Goal: Check status: Check status

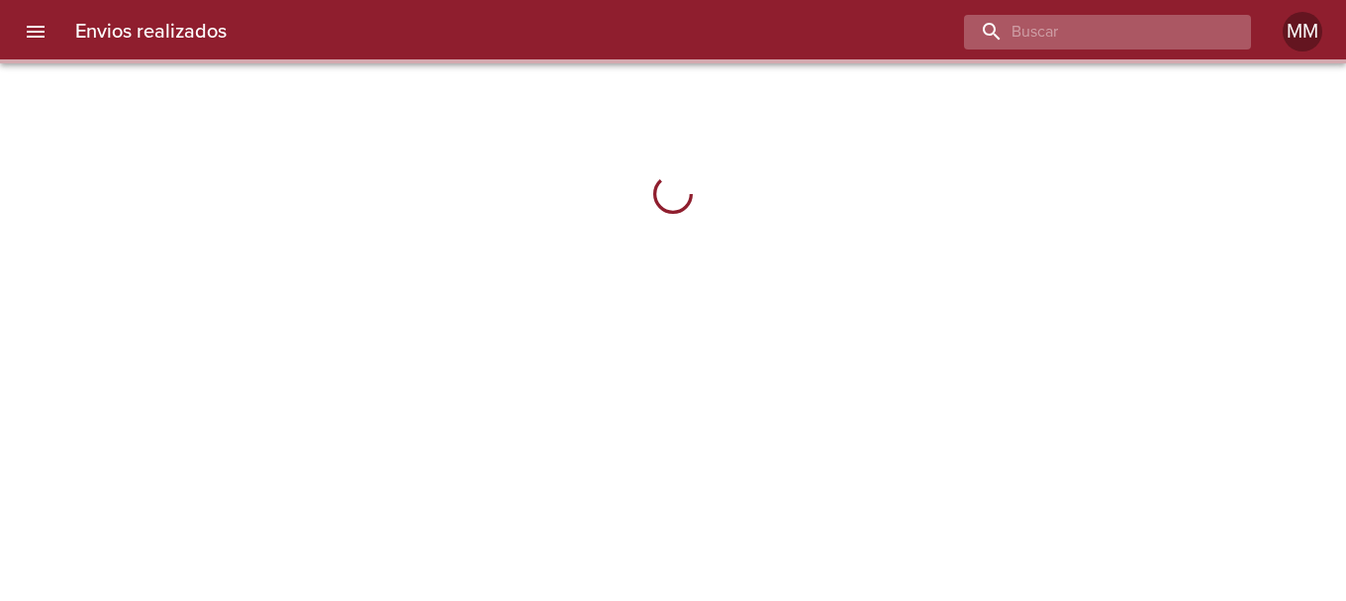
click at [1125, 33] on input "buscar" at bounding box center [1090, 32] width 253 height 35
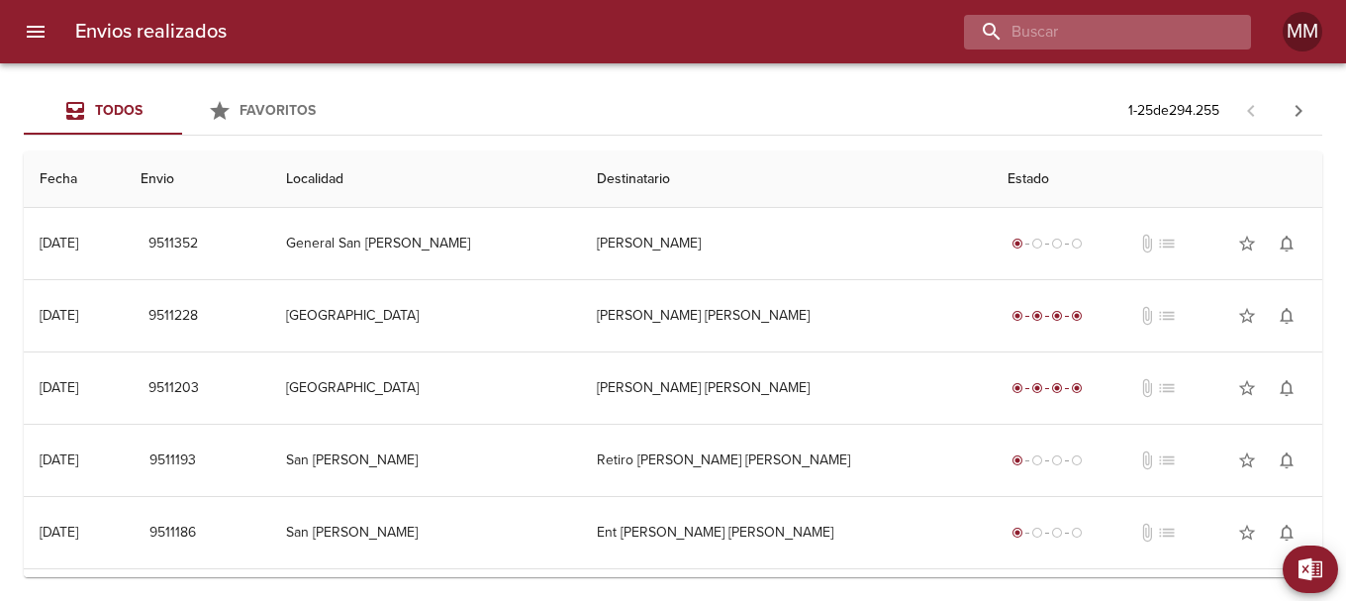
paste input "[PERSON_NAME] [PERSON_NAME]"
type input "[PERSON_NAME] [PERSON_NAME]"
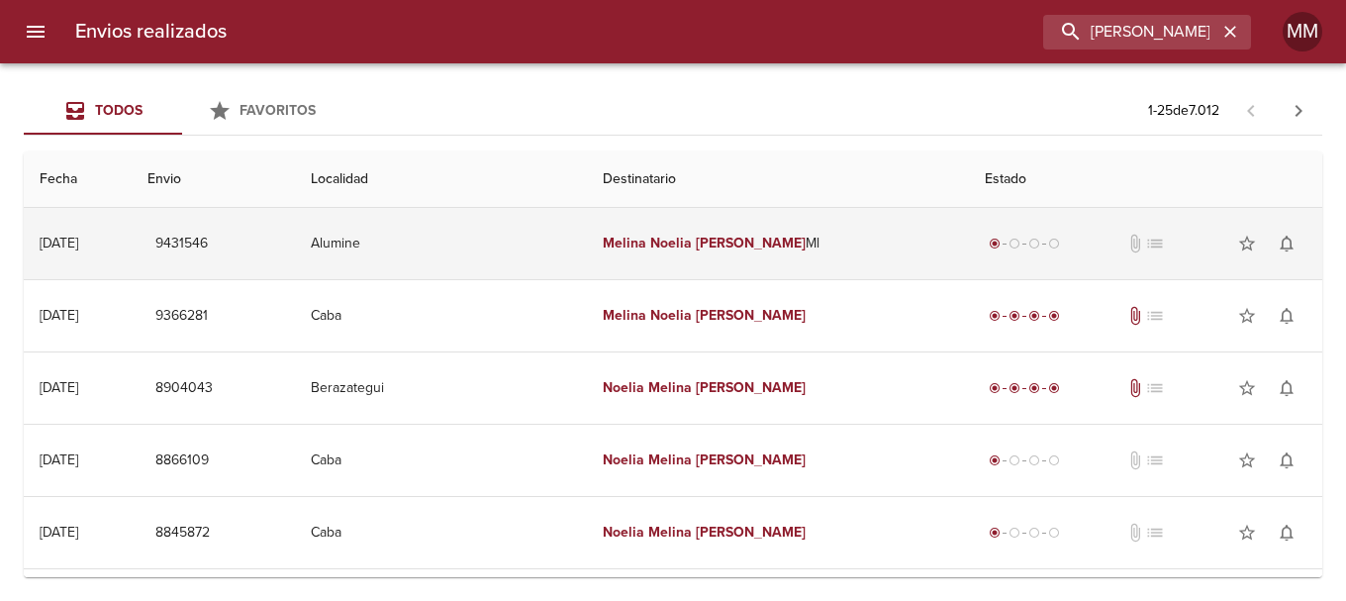
click at [692, 248] on em "Noelia" at bounding box center [671, 243] width 42 height 17
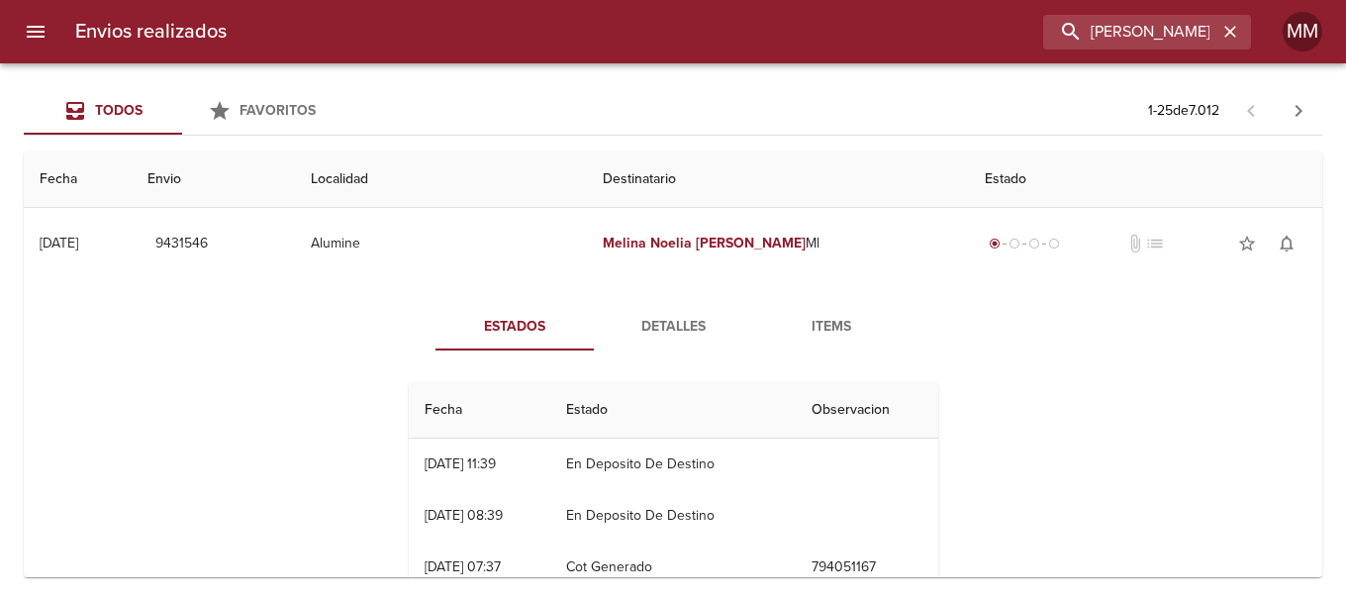
click at [778, 481] on td "En Deposito De Destino" at bounding box center [673, 464] width 246 height 51
click at [679, 327] on span "Detalles" at bounding box center [673, 327] width 135 height 25
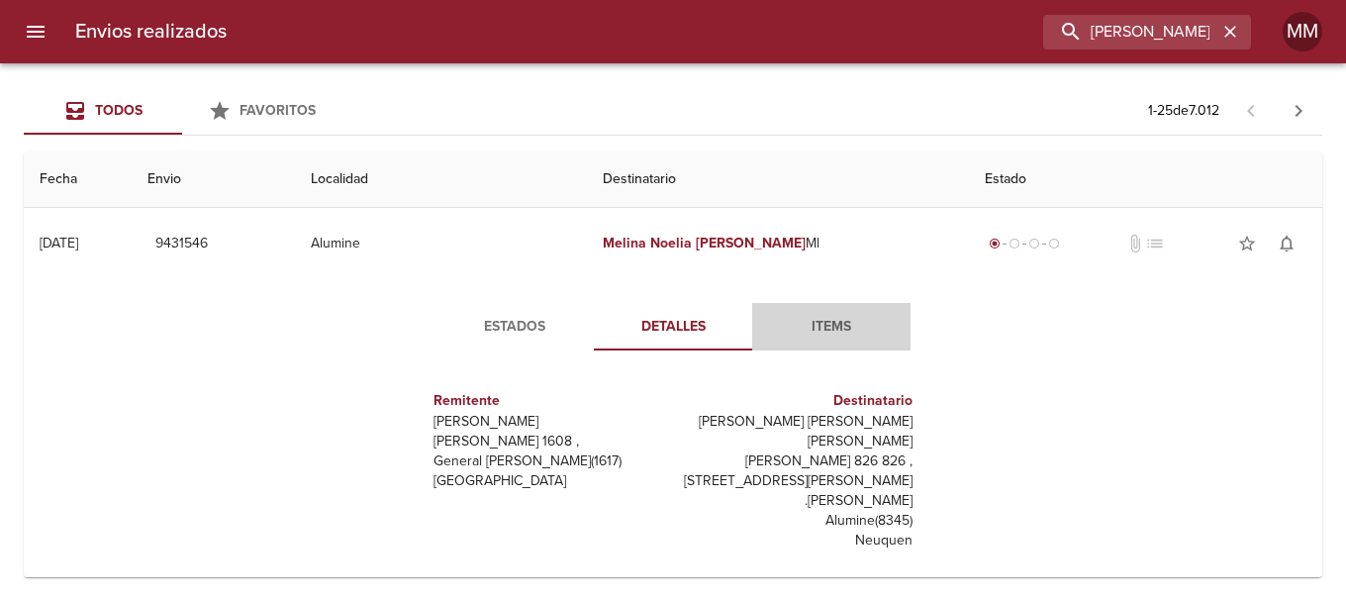
click at [817, 327] on span "Items" at bounding box center [831, 327] width 135 height 25
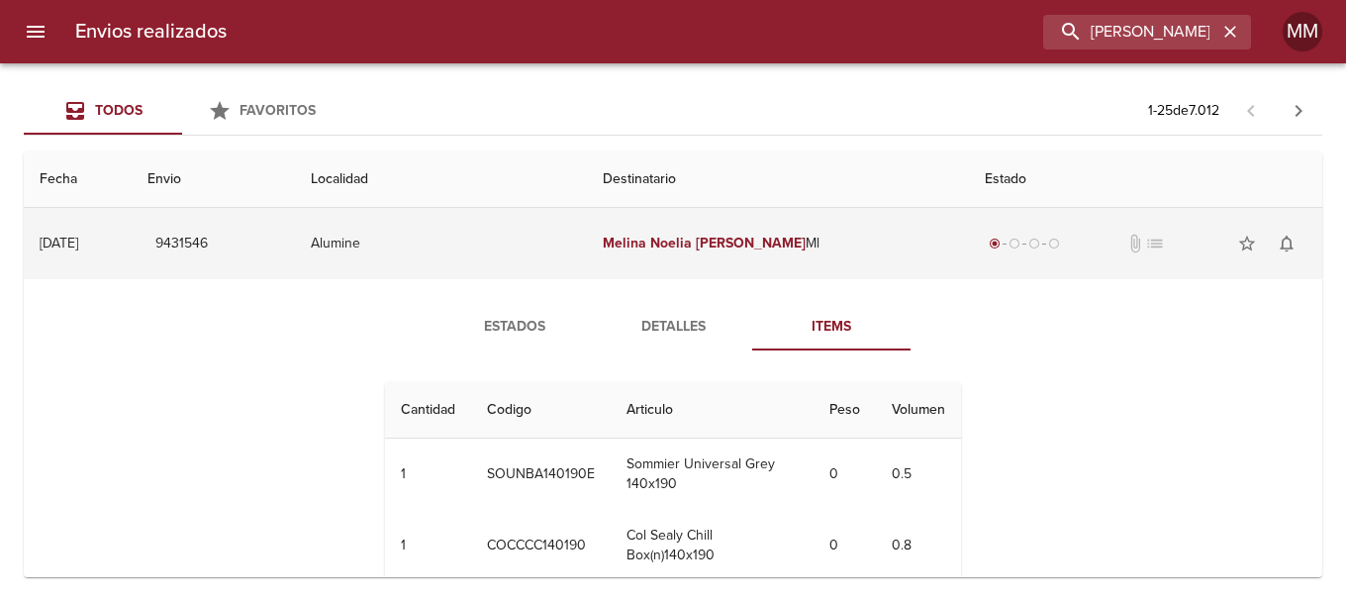
drag, startPoint x: 529, startPoint y: 326, endPoint x: 672, endPoint y: 248, distance: 163.0
click at [529, 325] on span "Estados" at bounding box center [514, 327] width 135 height 25
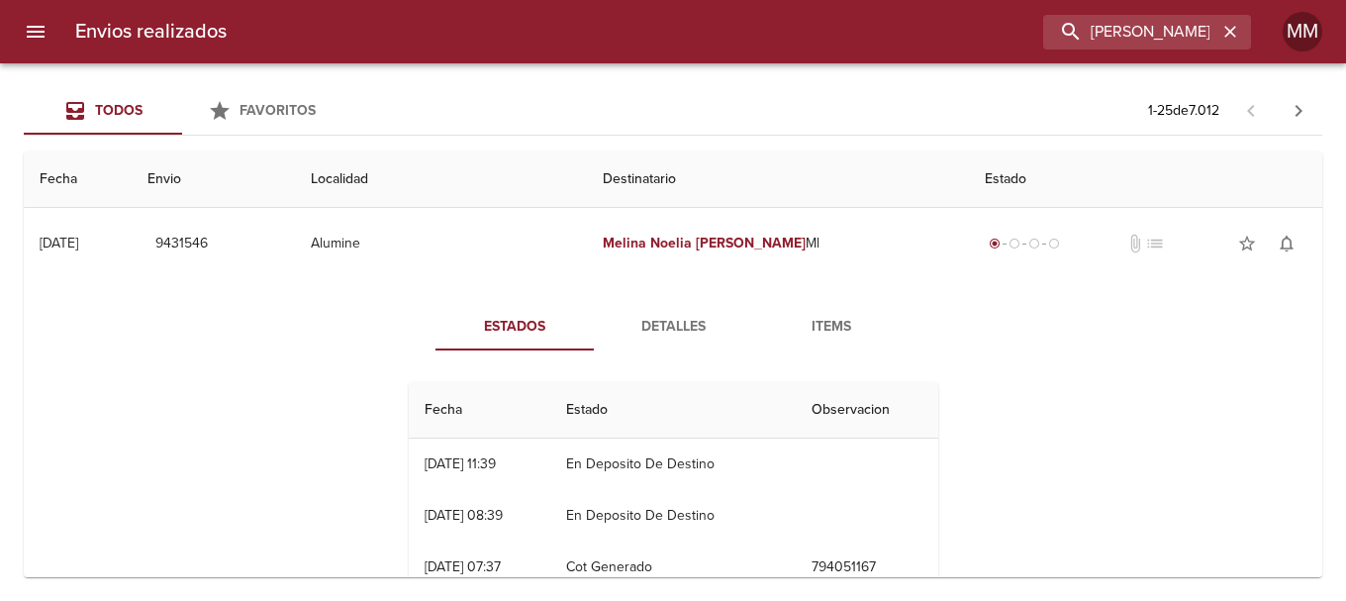
click at [651, 321] on span "Detalles" at bounding box center [673, 327] width 135 height 25
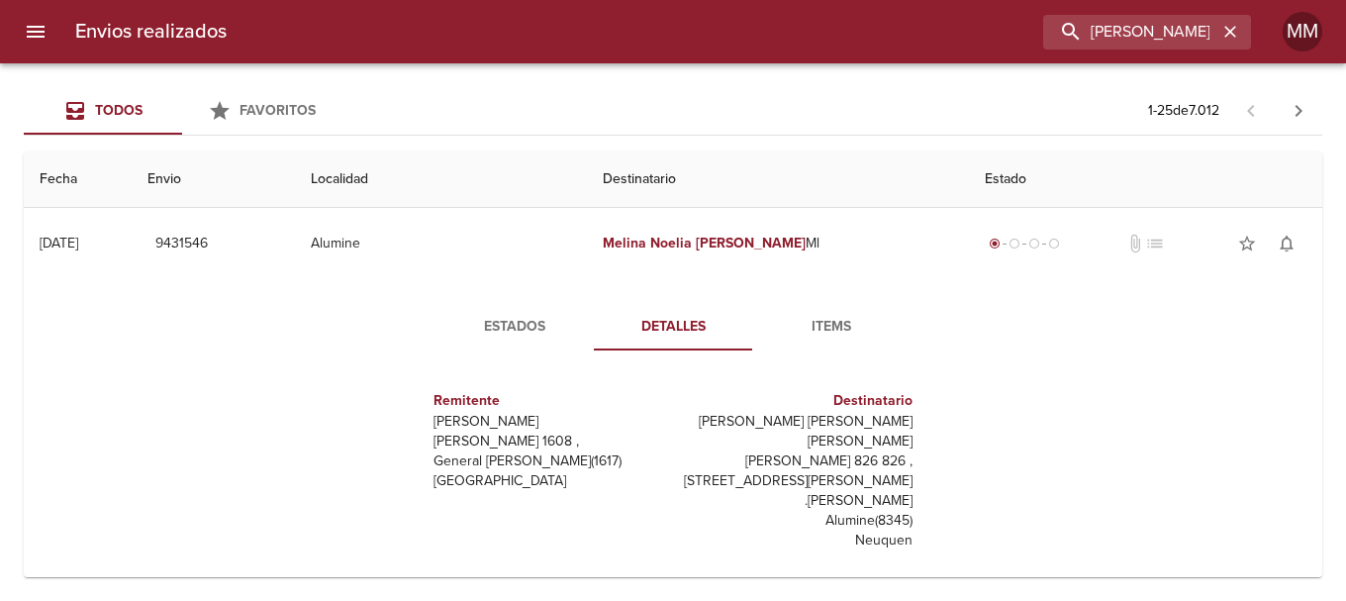
scroll to position [297, 0]
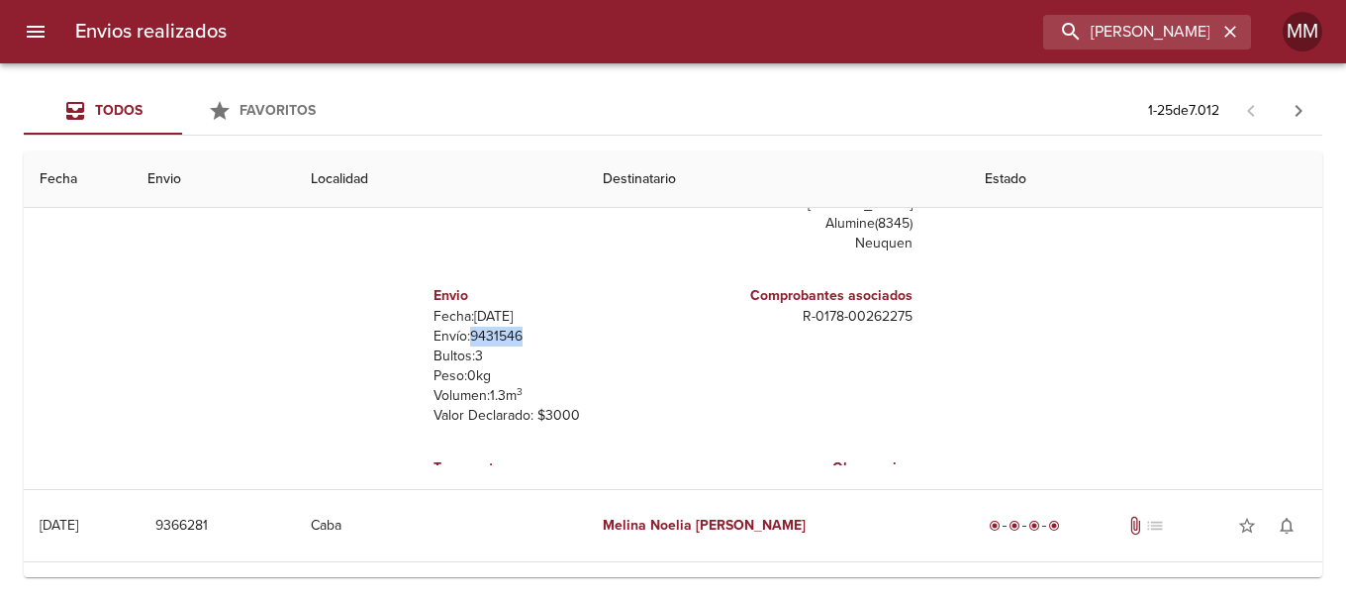
drag, startPoint x: 459, startPoint y: 316, endPoint x: 524, endPoint y: 315, distance: 64.4
click at [521, 327] on p "Envío: 9431546" at bounding box center [550, 337] width 232 height 20
copy p "9431546"
drag, startPoint x: 801, startPoint y: 296, endPoint x: 903, endPoint y: 296, distance: 102.0
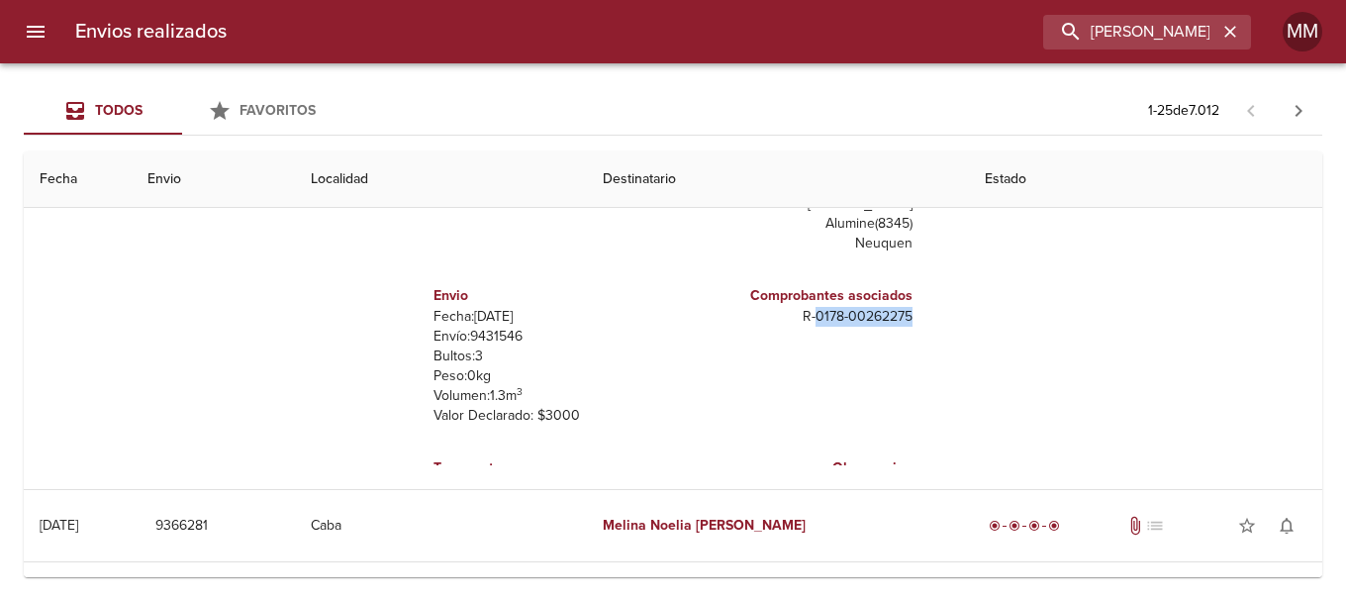
click at [903, 296] on div "Comprobantes asociados R - 0178 - 00262275" at bounding box center [797, 355] width 248 height 172
copy p "0178 - 00262275"
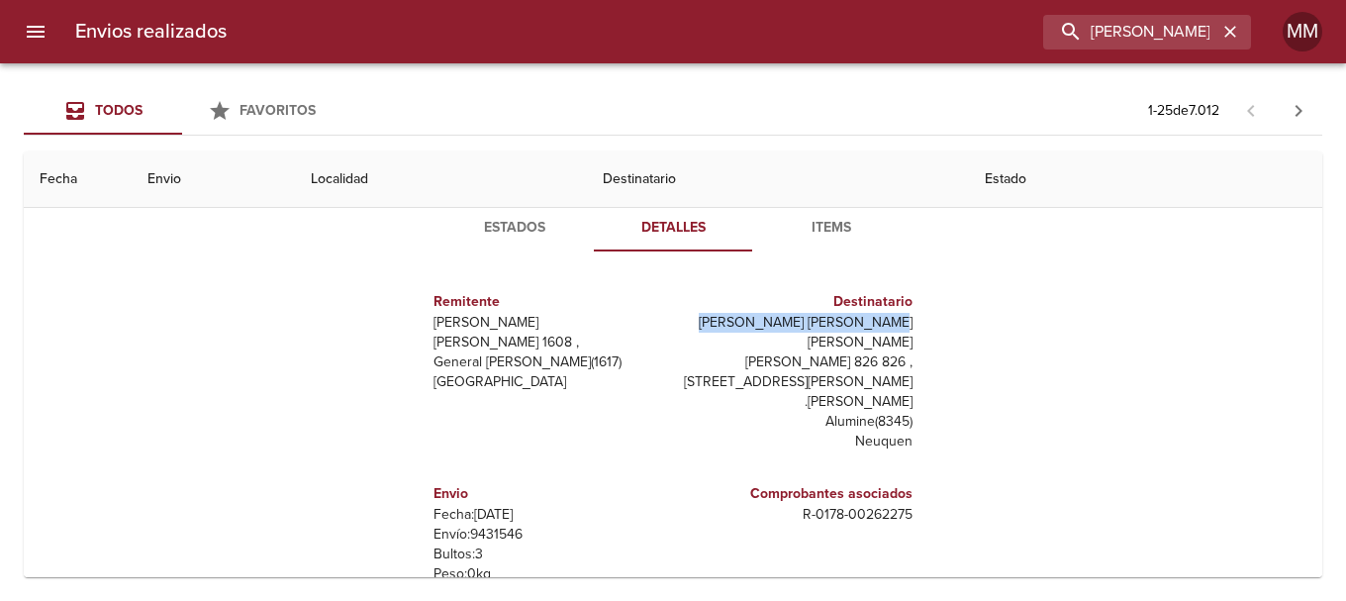
drag, startPoint x: 732, startPoint y: 319, endPoint x: 901, endPoint y: 324, distance: 169.4
click at [901, 324] on div "Destinatario [PERSON_NAME] [PERSON_NAME] Ml [PERSON_NAME] 826 826 , [STREET_ADD…" at bounding box center [797, 371] width 248 height 192
copy p "[PERSON_NAME] [PERSON_NAME] [PERSON_NAME]"
click at [1231, 35] on icon "button" at bounding box center [1231, 32] width 20 height 20
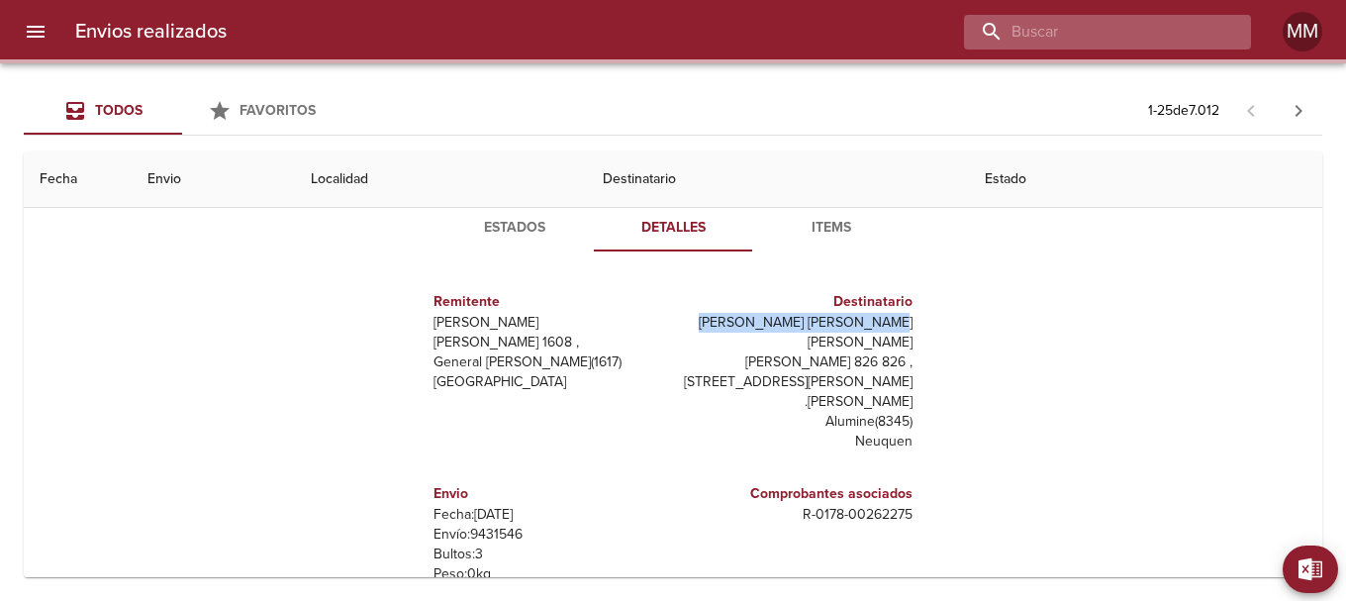
click at [1166, 35] on input "buscar" at bounding box center [1090, 32] width 253 height 35
paste input "[PERSON_NAME] [PERSON_NAME] ML"
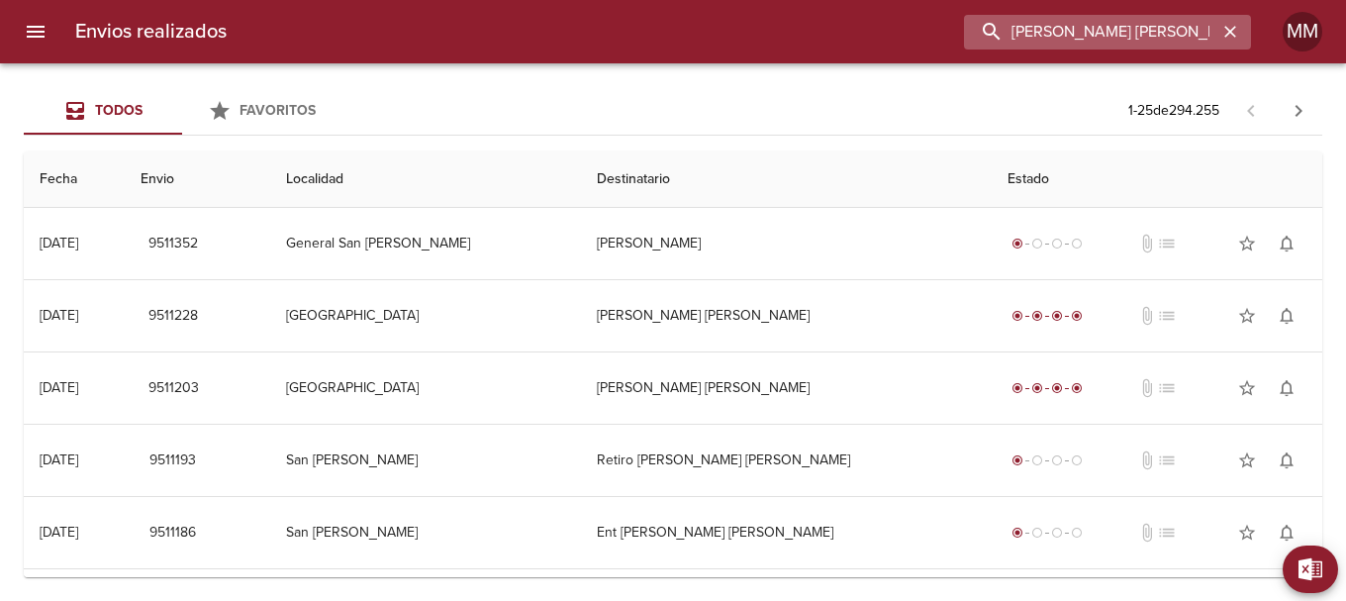
scroll to position [0, 19]
type input "[PERSON_NAME] [PERSON_NAME] ML"
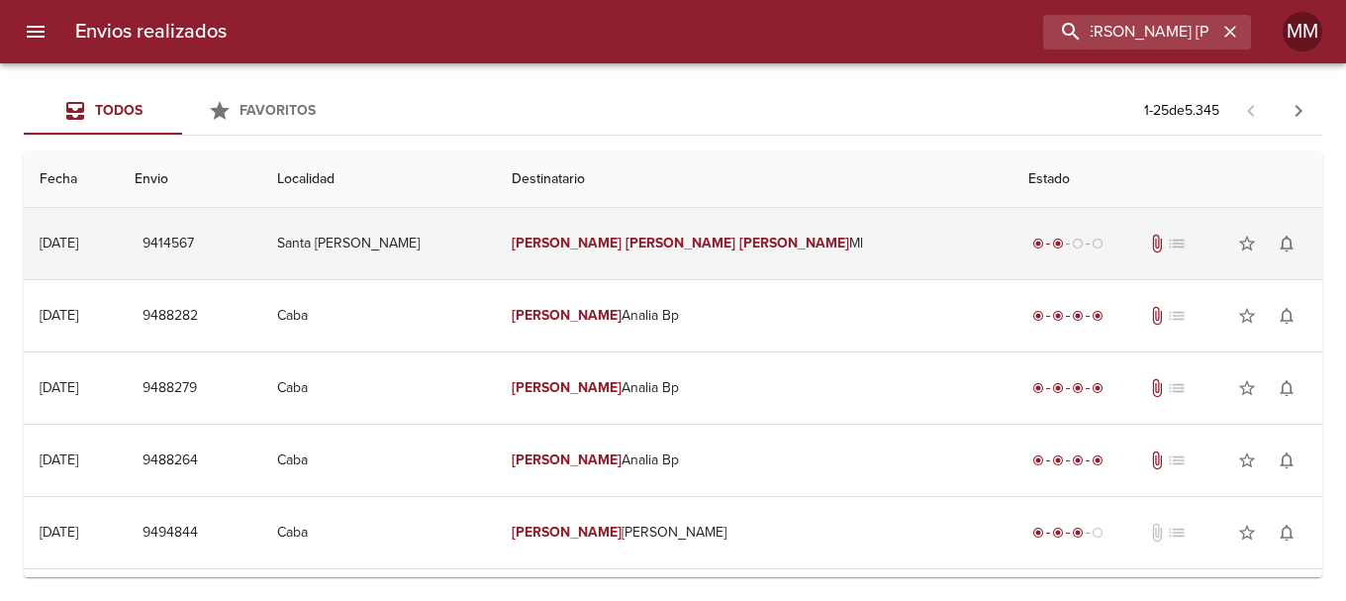
click at [643, 248] on em "[PERSON_NAME]" at bounding box center [681, 243] width 110 height 17
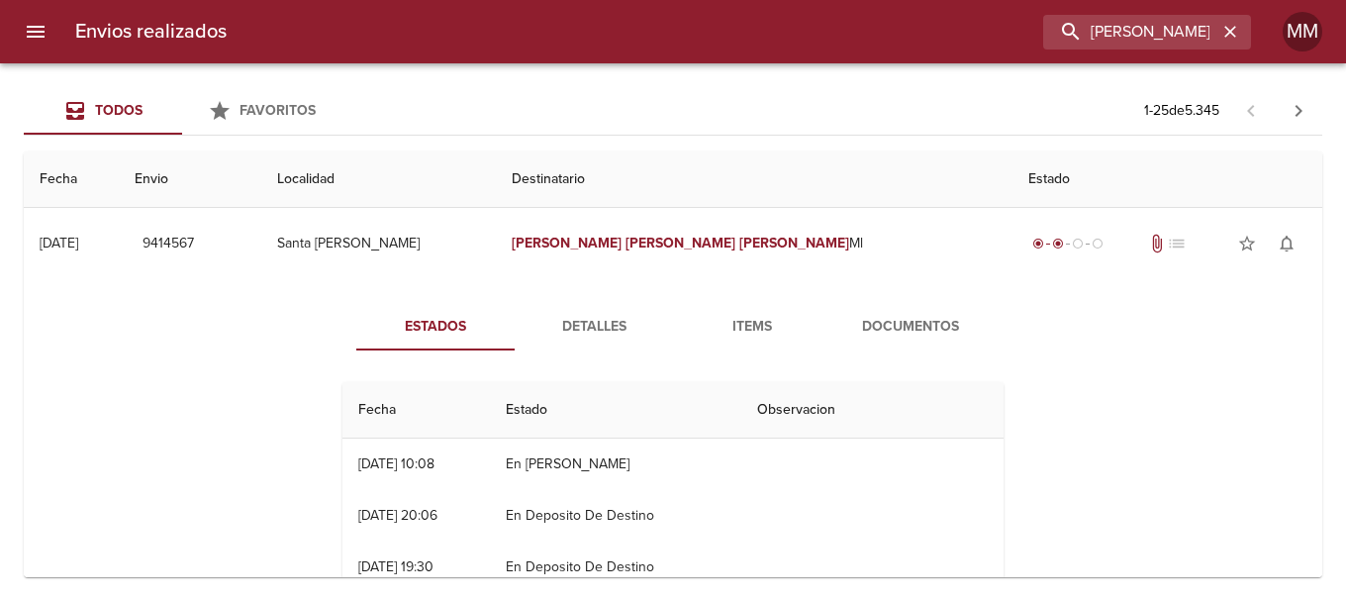
click at [573, 323] on span "Detalles" at bounding box center [594, 327] width 135 height 25
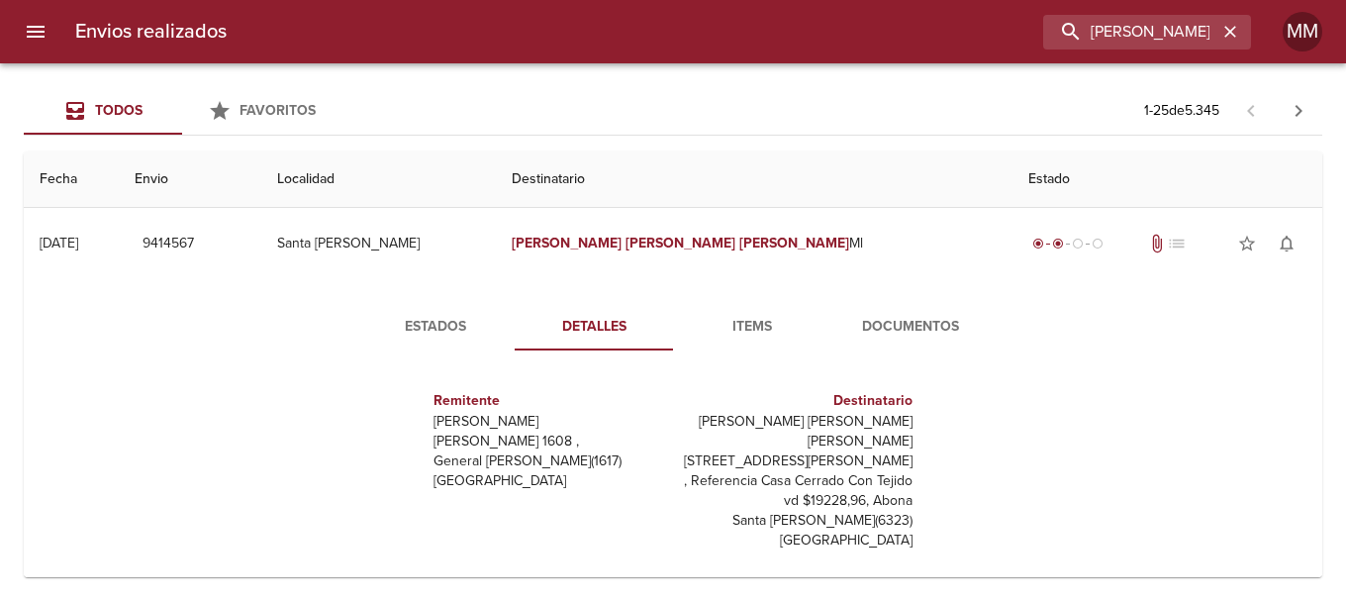
click at [756, 328] on span "Items" at bounding box center [752, 327] width 135 height 25
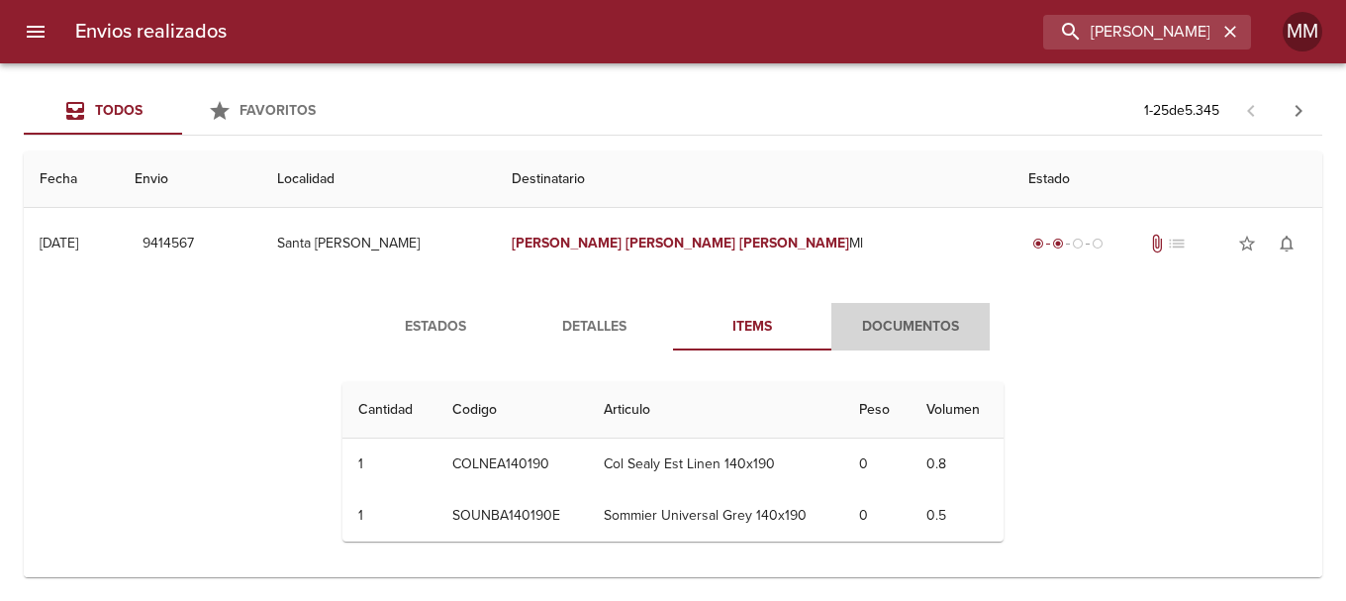
click at [907, 321] on span "Documentos" at bounding box center [911, 327] width 135 height 25
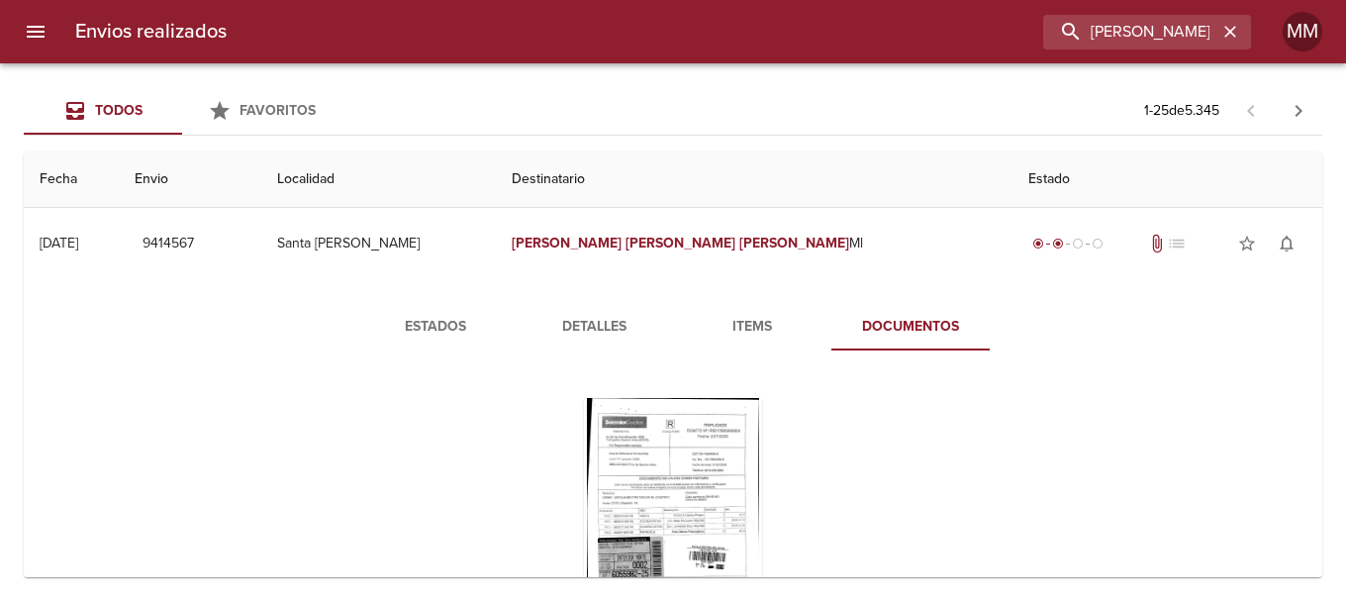
scroll to position [99, 0]
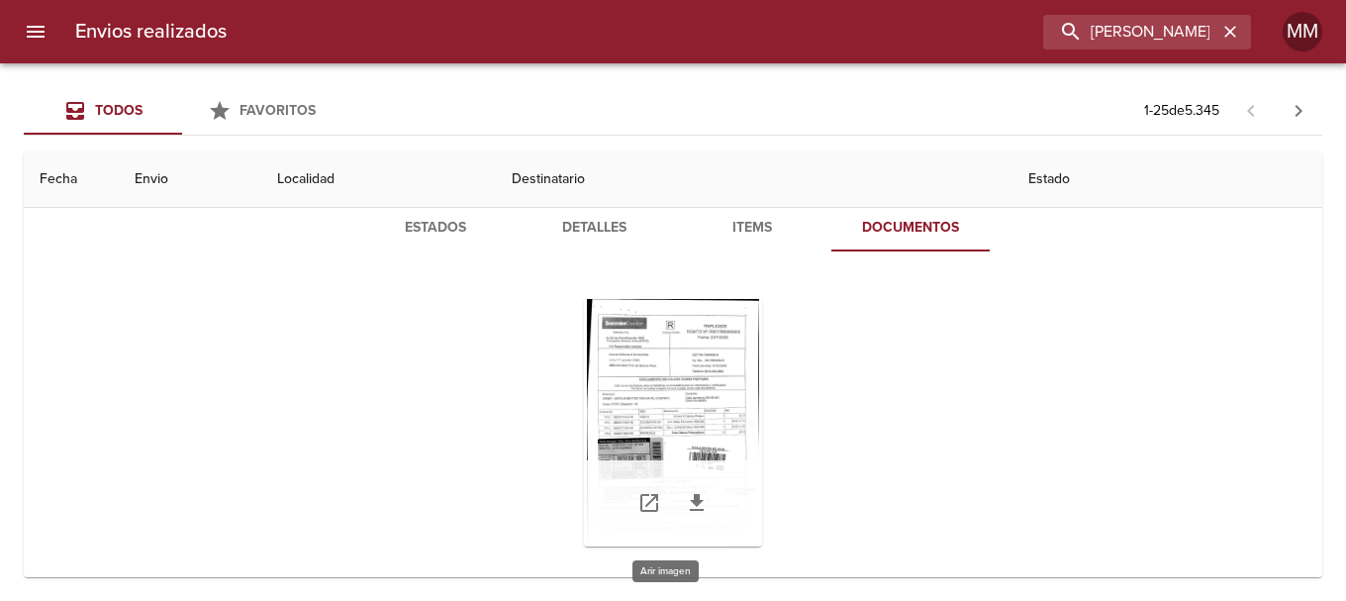
click at [701, 374] on div "Tabla de envíos del cliente" at bounding box center [673, 423] width 178 height 248
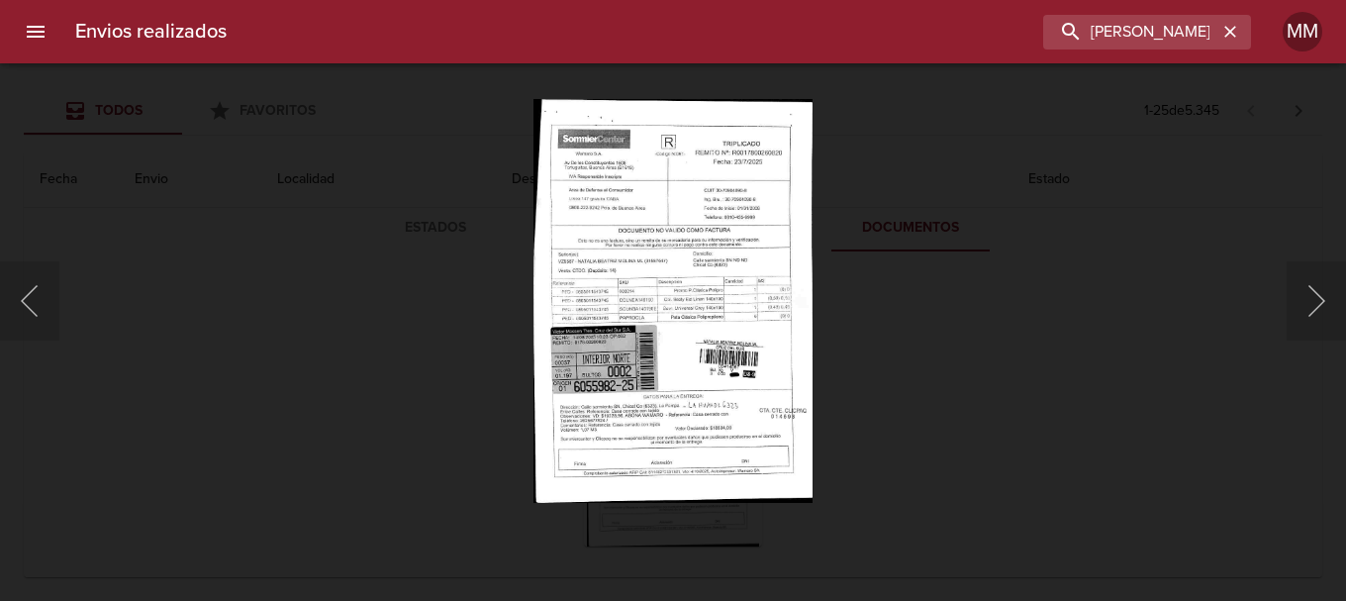
click at [681, 319] on img "Lightbox" at bounding box center [674, 300] width 280 height 403
click at [433, 347] on div "Lightbox" at bounding box center [673, 300] width 1346 height 601
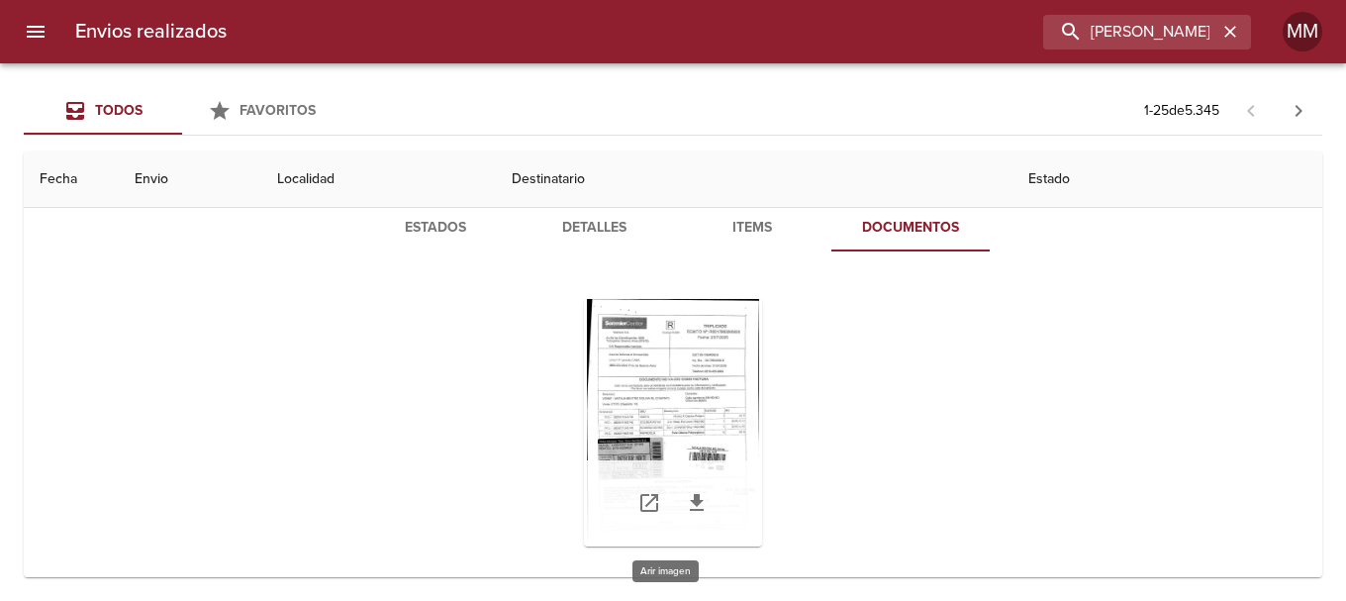
click at [676, 403] on div "Tabla de envíos del cliente" at bounding box center [673, 423] width 178 height 248
